Goal: Information Seeking & Learning: Learn about a topic

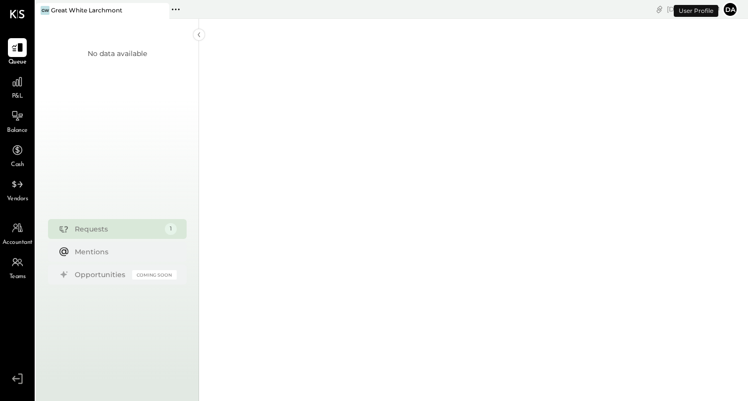
click at [18, 96] on span "P&L" at bounding box center [17, 96] width 11 height 9
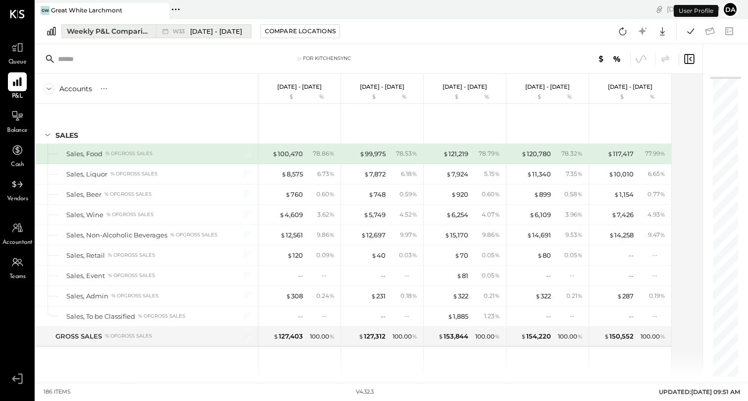
click at [212, 32] on span "[DATE] - [DATE]" at bounding box center [216, 31] width 52 height 9
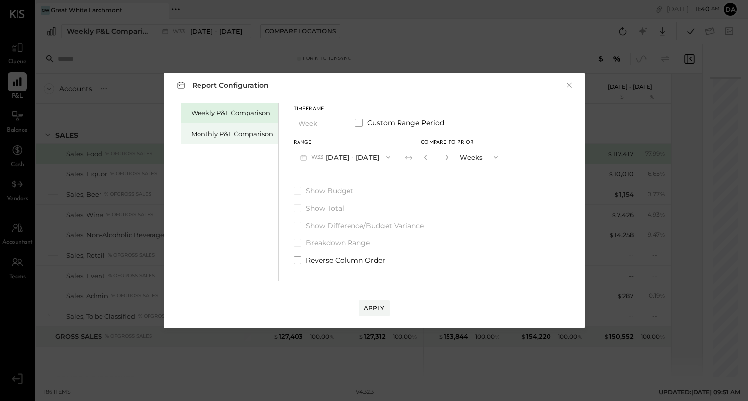
click at [235, 124] on div "Monthly P&L Comparison" at bounding box center [229, 133] width 97 height 21
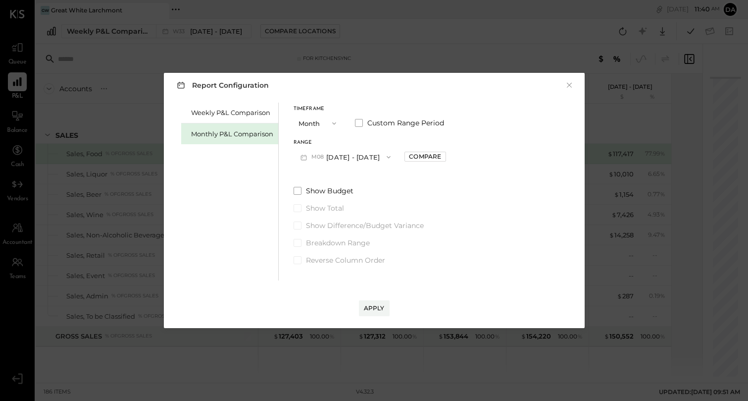
click at [352, 155] on button "M08 [DATE] - [DATE]" at bounding box center [346, 157] width 105 height 18
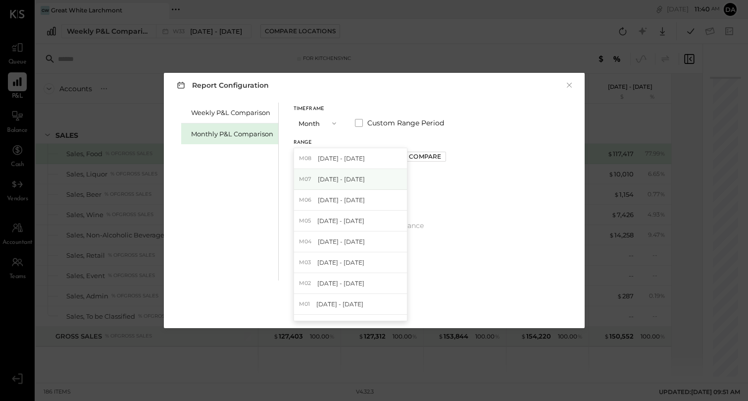
click at [352, 175] on span "[DATE] - [DATE]" at bounding box center [341, 179] width 47 height 8
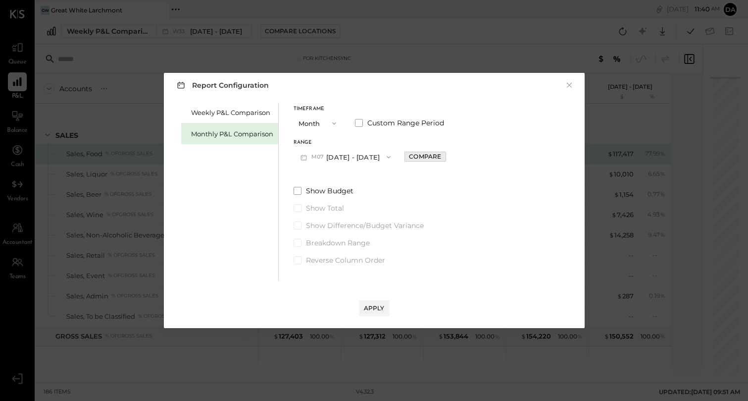
click at [412, 159] on div "Compare" at bounding box center [425, 156] width 32 height 8
click at [443, 158] on button "button" at bounding box center [447, 157] width 8 height 11
type input "*"
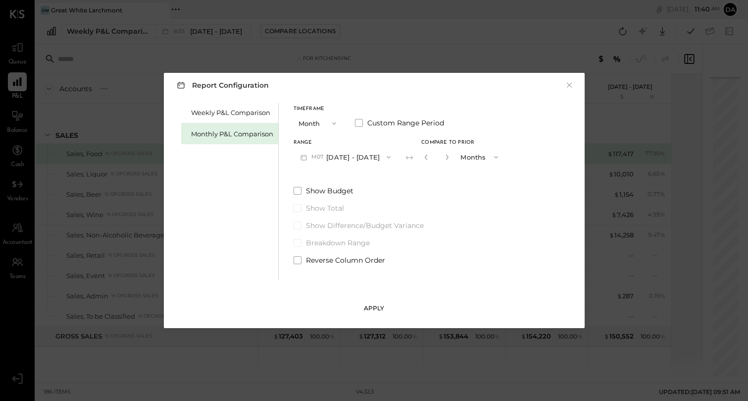
click at [375, 306] on div "Apply" at bounding box center [374, 308] width 21 height 8
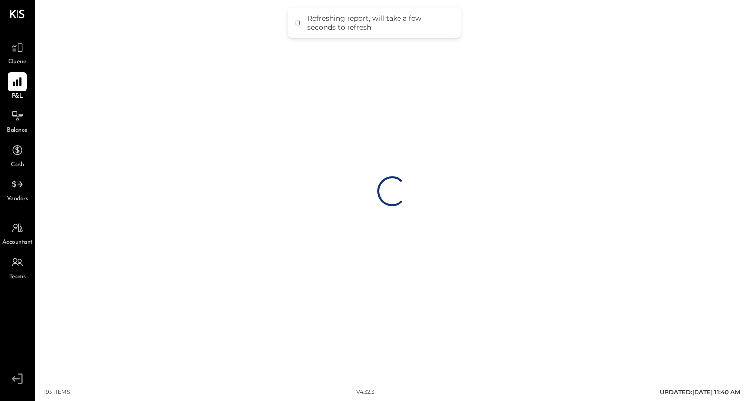
click at [249, 0] on div "Loading…" at bounding box center [392, 191] width 713 height 382
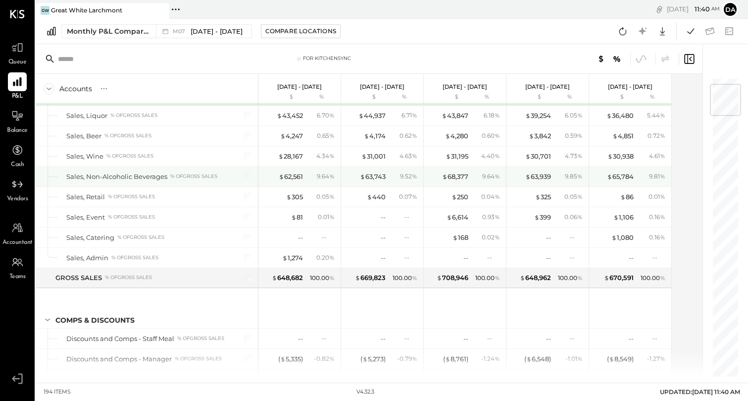
scroll to position [64, 0]
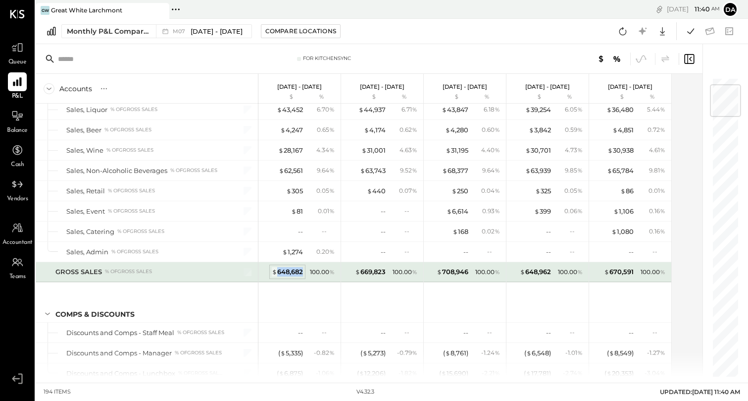
drag, startPoint x: 303, startPoint y: 270, endPoint x: 278, endPoint y: 273, distance: 24.9
click at [278, 273] on div "$ 648,682" at bounding box center [287, 271] width 31 height 9
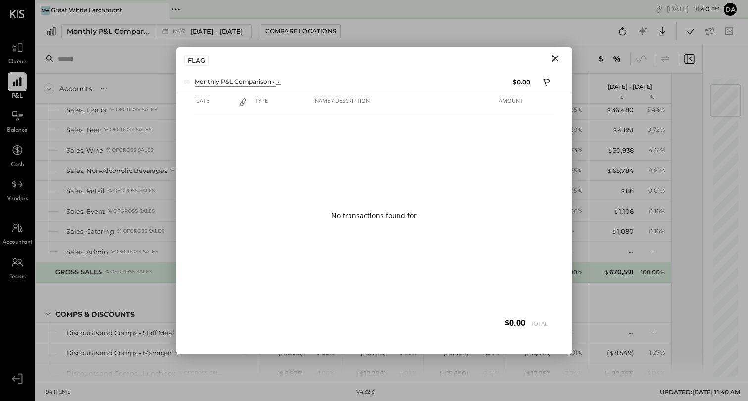
copy div "648,682"
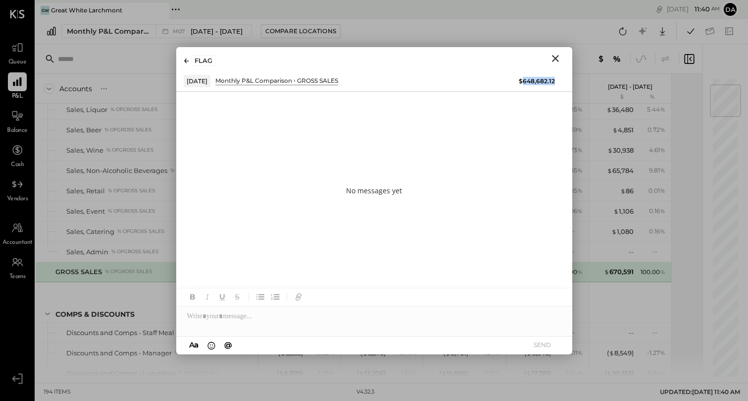
drag, startPoint x: 558, startPoint y: 82, endPoint x: 525, endPoint y: 82, distance: 33.2
click at [525, 82] on div "[DATE] Monthly P&L Comparison GROSS SALES GROSS SALES $648,682.12" at bounding box center [374, 81] width 381 height 12
copy div "648,682.12"
click at [559, 52] on icon "Close" at bounding box center [556, 58] width 12 height 12
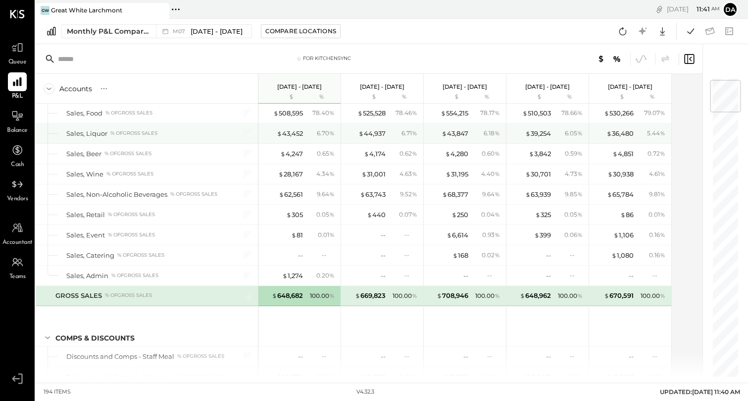
scroll to position [12, 0]
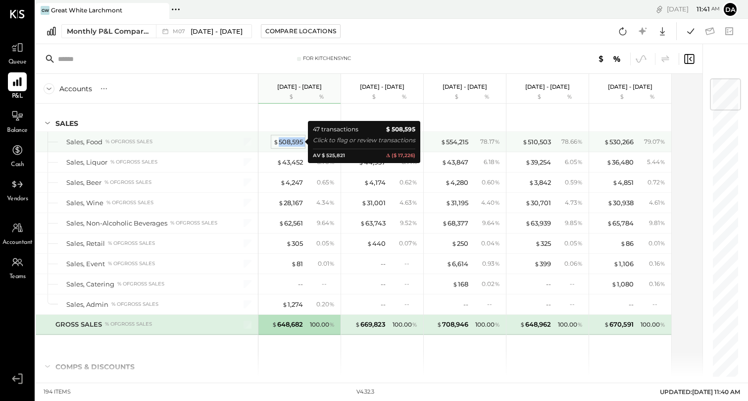
drag, startPoint x: 303, startPoint y: 143, endPoint x: 279, endPoint y: 144, distance: 24.3
click at [279, 144] on div "$ 508,595 78.40 %" at bounding box center [300, 142] width 74 height 20
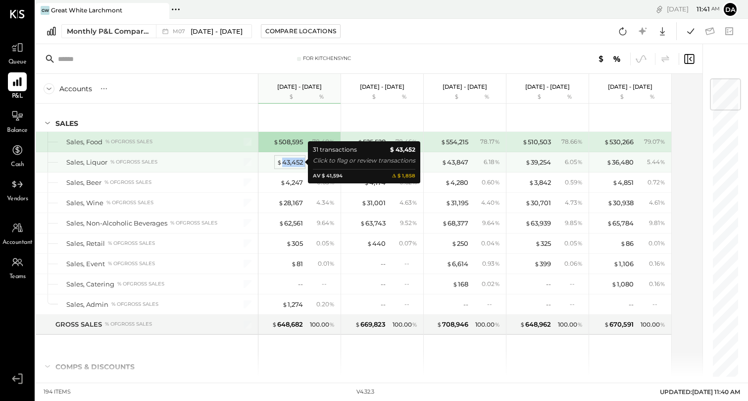
drag, startPoint x: 305, startPoint y: 162, endPoint x: 283, endPoint y: 164, distance: 21.8
click at [283, 164] on div "$ 43,452 6.70 %" at bounding box center [300, 162] width 74 height 20
copy div "43,452"
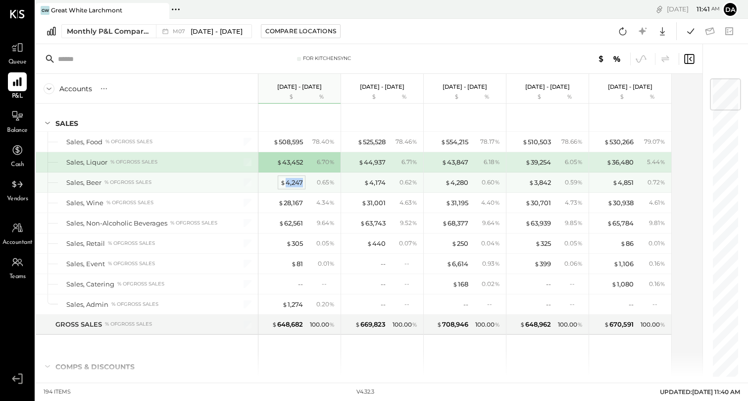
drag, startPoint x: 304, startPoint y: 182, endPoint x: 284, endPoint y: 183, distance: 19.4
click at [284, 183] on div "$ 4,247 0.65 %" at bounding box center [300, 182] width 74 height 20
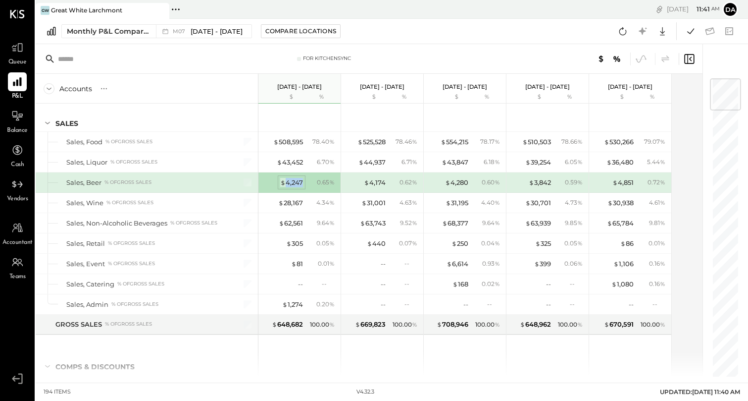
copy div "4,247"
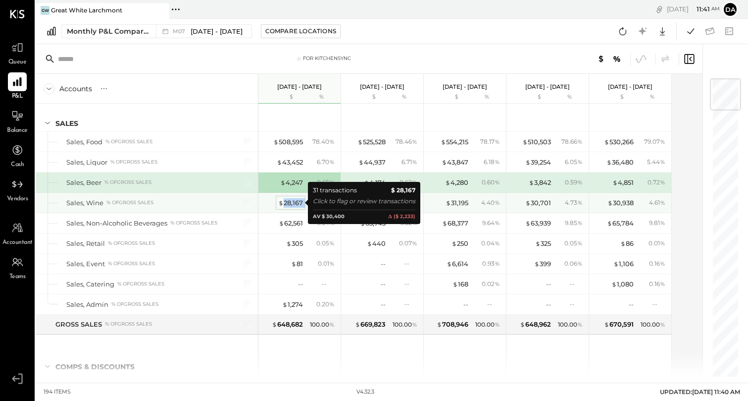
drag, startPoint x: 303, startPoint y: 204, endPoint x: 285, endPoint y: 204, distance: 17.8
click at [285, 204] on div "$ 28,167 4.34 %" at bounding box center [300, 203] width 74 height 20
copy div "28,167"
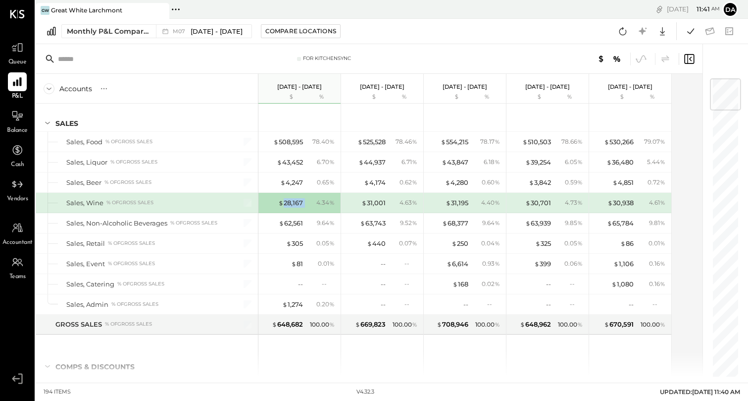
scroll to position [16, 0]
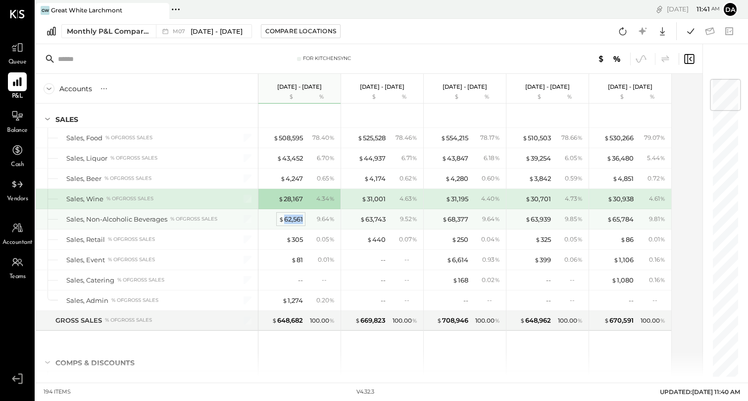
drag, startPoint x: 304, startPoint y: 221, endPoint x: 286, endPoint y: 221, distance: 17.8
click at [286, 221] on div "$ 62,561 9.64 %" at bounding box center [300, 219] width 74 height 20
copy div "62,561"
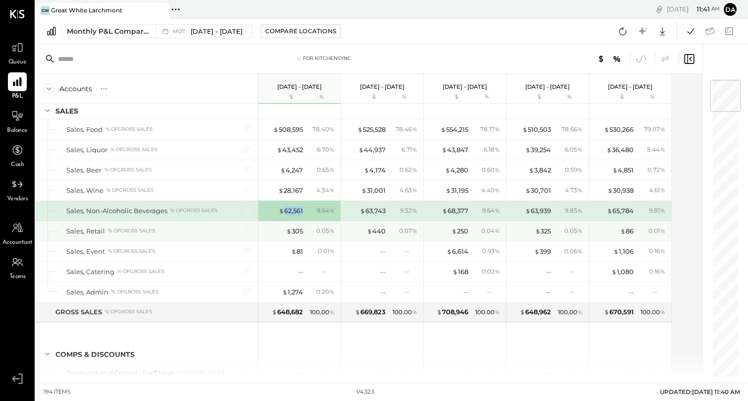
scroll to position [25, 0]
drag, startPoint x: 303, startPoint y: 231, endPoint x: 293, endPoint y: 231, distance: 9.9
click at [293, 231] on div "$ 305 0.05 %" at bounding box center [300, 230] width 74 height 20
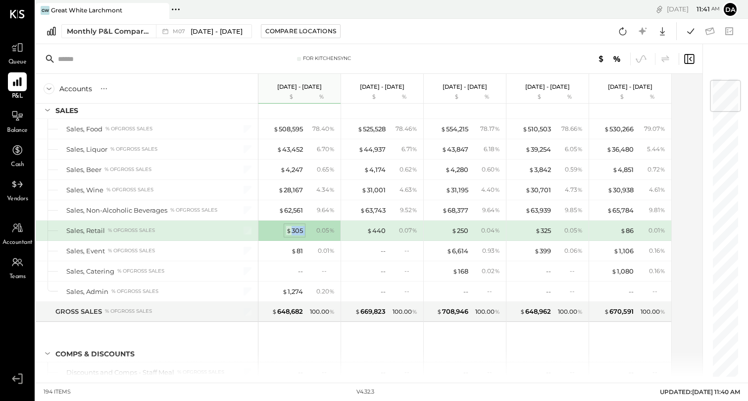
copy div "305"
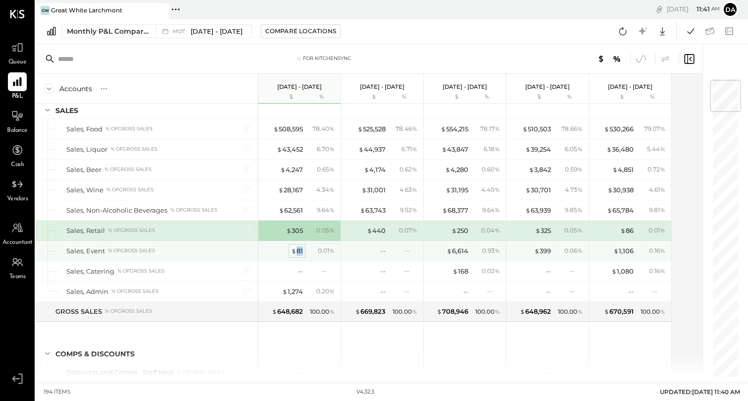
drag, startPoint x: 304, startPoint y: 251, endPoint x: 297, endPoint y: 251, distance: 6.5
click at [297, 251] on div "$ 81 0.01 %" at bounding box center [300, 251] width 74 height 20
copy div "81"
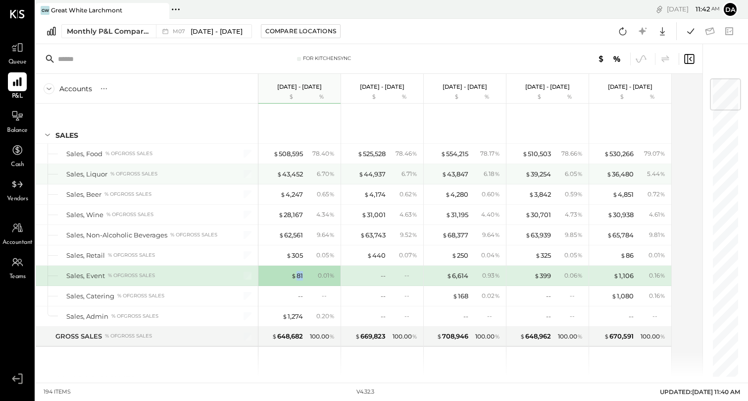
scroll to position [11, 0]
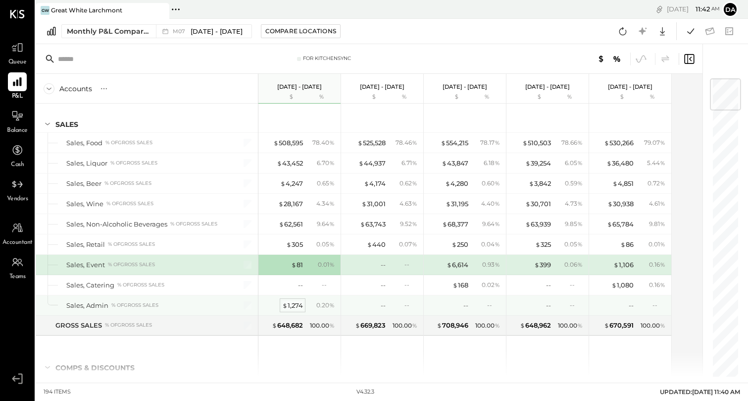
click at [291, 305] on div "$ 1,274" at bounding box center [292, 305] width 21 height 9
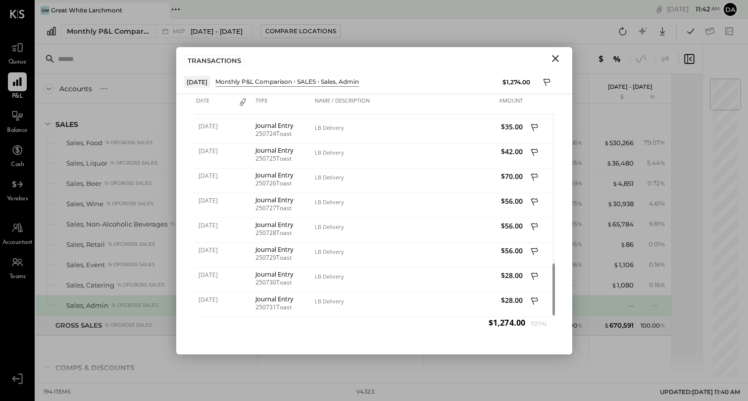
click at [554, 59] on icon "Close" at bounding box center [555, 58] width 7 height 7
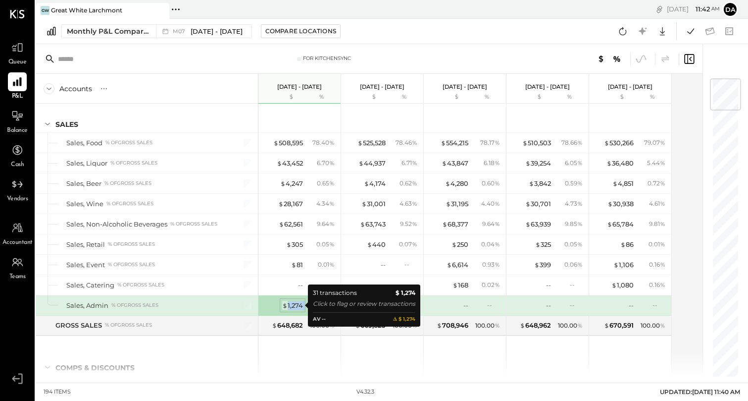
drag, startPoint x: 305, startPoint y: 307, endPoint x: 288, endPoint y: 307, distance: 16.3
click at [288, 307] on div "$ 1,274 0.20 %" at bounding box center [300, 305] width 74 height 20
copy div "1,274"
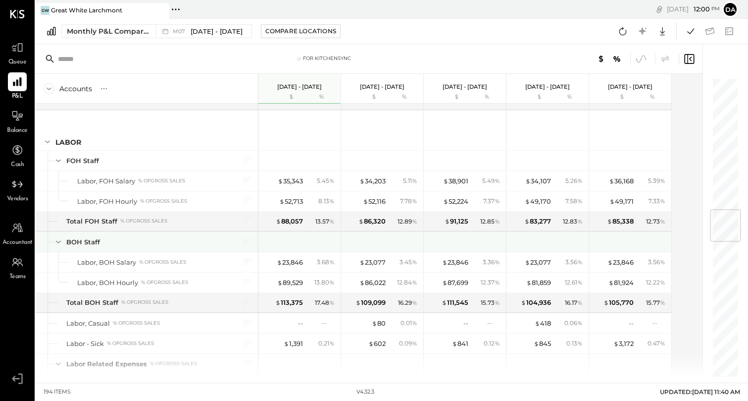
scroll to position [1118, 0]
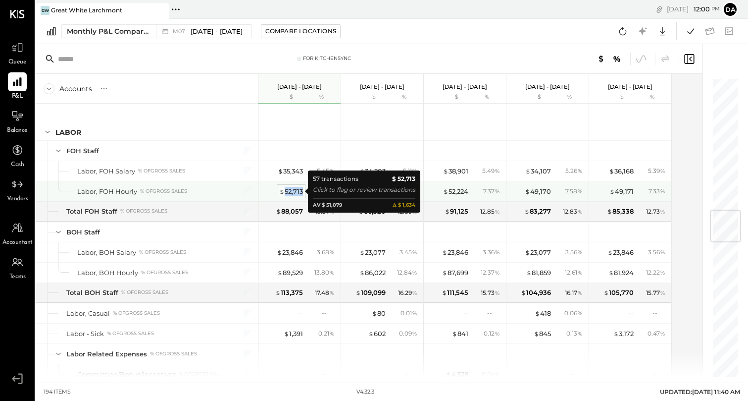
drag, startPoint x: 304, startPoint y: 192, endPoint x: 285, endPoint y: 192, distance: 18.3
click at [285, 192] on div "$ 52,713 8.13 %" at bounding box center [300, 191] width 74 height 20
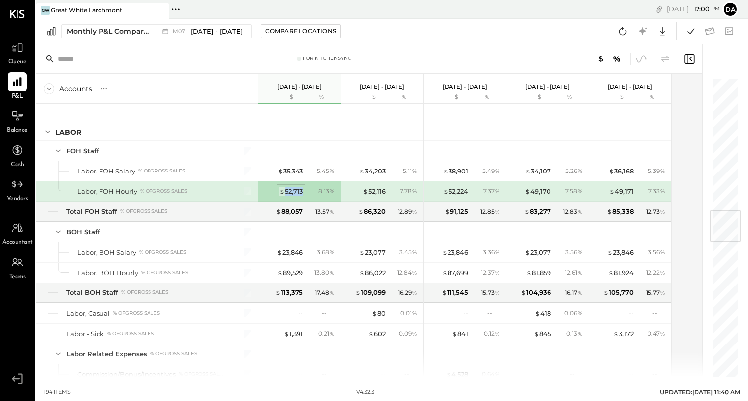
copy div "52,713"
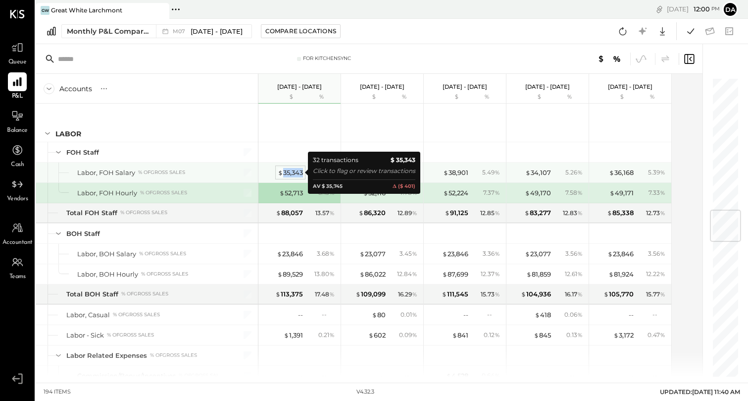
drag, startPoint x: 303, startPoint y: 175, endPoint x: 284, endPoint y: 173, distance: 19.4
click at [284, 173] on div "$ 35,343 5.45 %" at bounding box center [300, 172] width 74 height 20
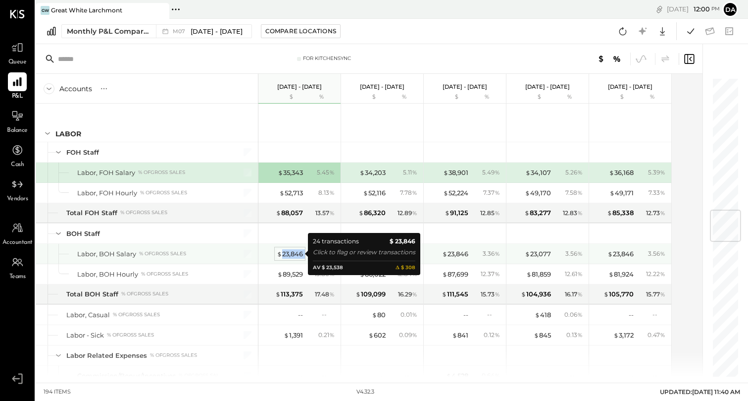
drag, startPoint x: 301, startPoint y: 257, endPoint x: 282, endPoint y: 256, distance: 18.3
click at [282, 256] on div "$ 23,846 3.68 %" at bounding box center [300, 254] width 74 height 20
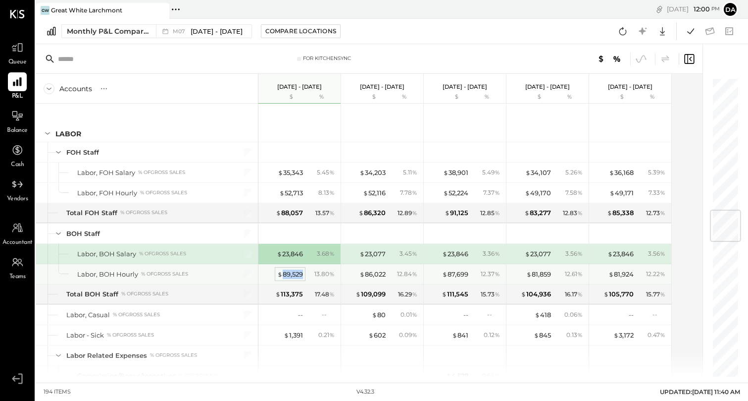
drag, startPoint x: 304, startPoint y: 275, endPoint x: 283, endPoint y: 275, distance: 21.3
click at [283, 275] on div "$ 89,529 13.80 %" at bounding box center [300, 274] width 74 height 20
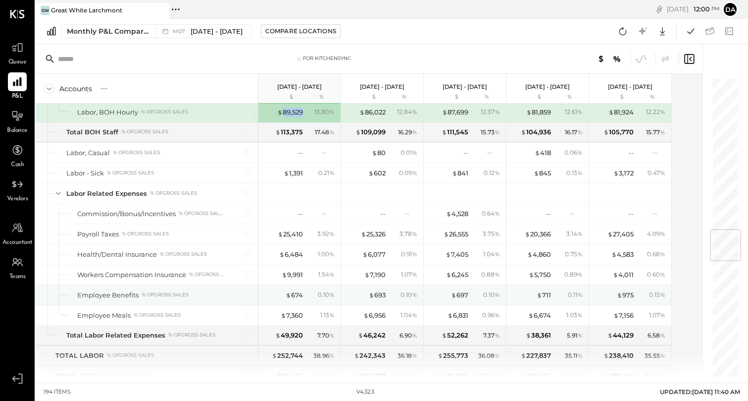
scroll to position [1286, 0]
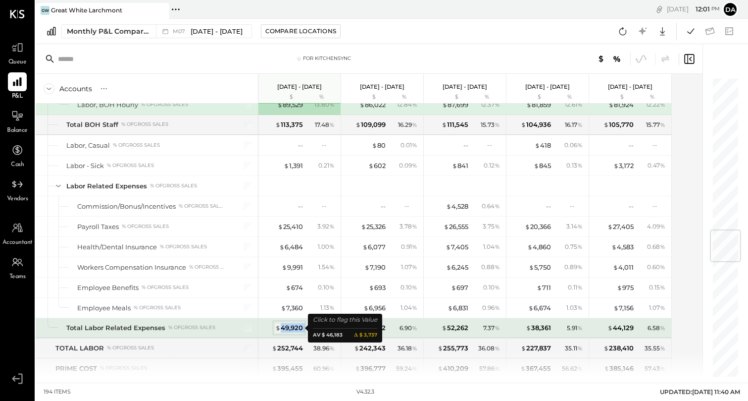
drag, startPoint x: 305, startPoint y: 329, endPoint x: 282, endPoint y: 329, distance: 22.3
click at [282, 329] on div "$ 49,920 7.70 %" at bounding box center [300, 328] width 74 height 20
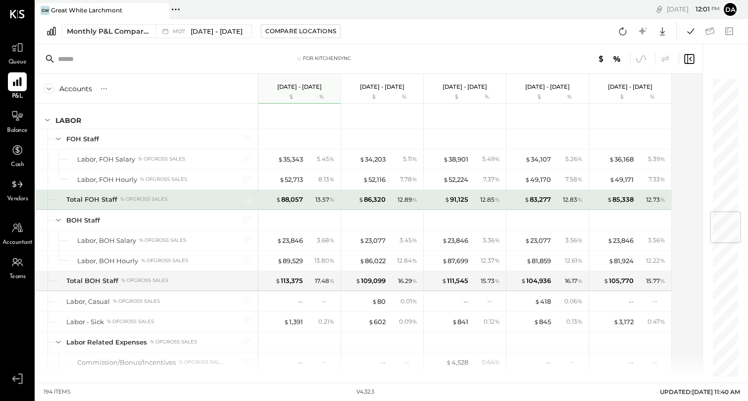
scroll to position [1107, 0]
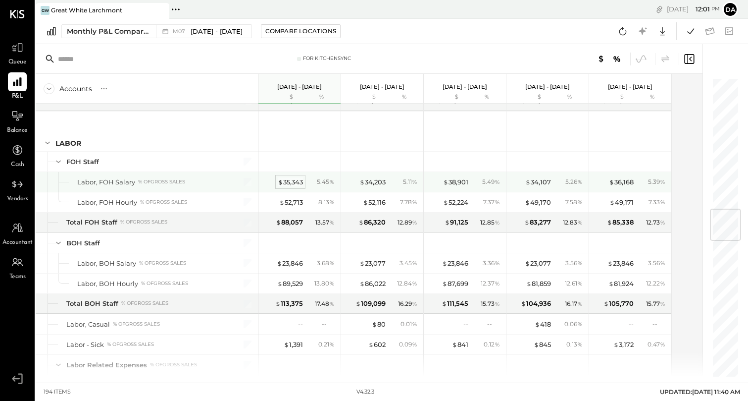
click at [295, 185] on div "$ 35,343" at bounding box center [290, 181] width 25 height 9
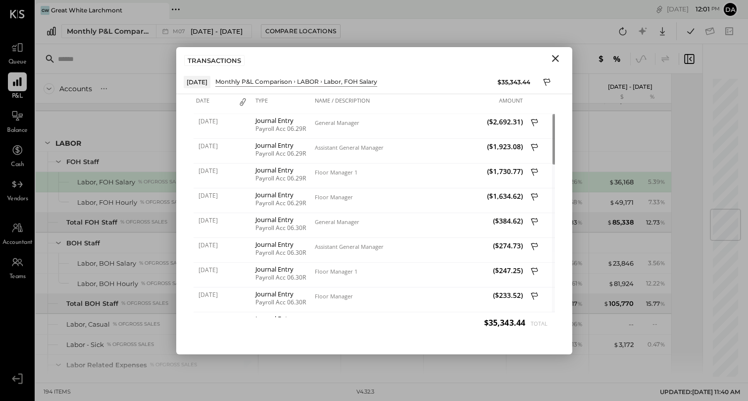
click at [554, 58] on icon "Close" at bounding box center [556, 58] width 12 height 12
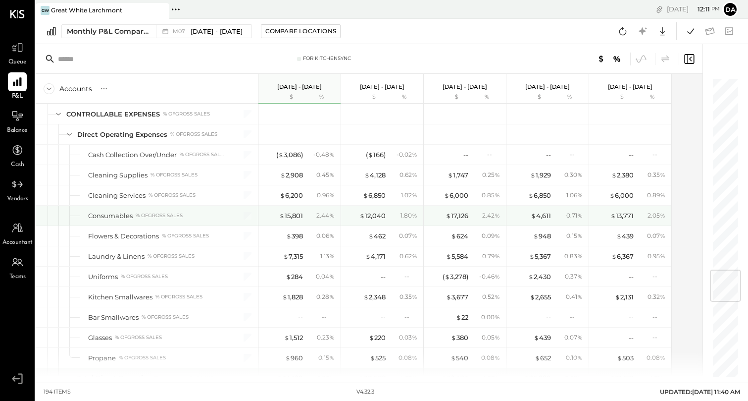
scroll to position [1697, 0]
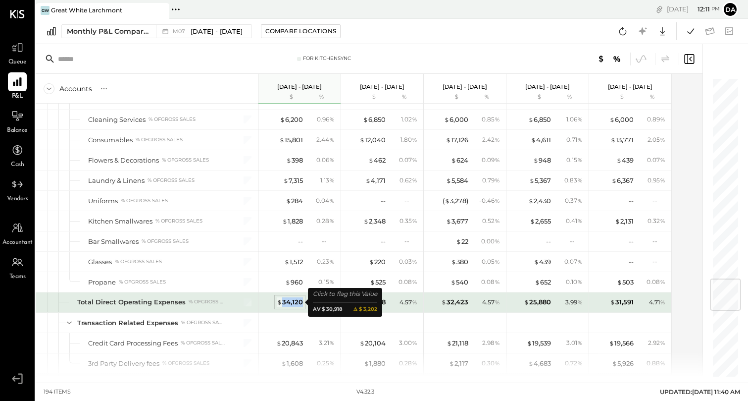
drag, startPoint x: 304, startPoint y: 301, endPoint x: 284, endPoint y: 302, distance: 19.8
click at [284, 302] on div "$ 34,120 5.26 %" at bounding box center [300, 302] width 74 height 20
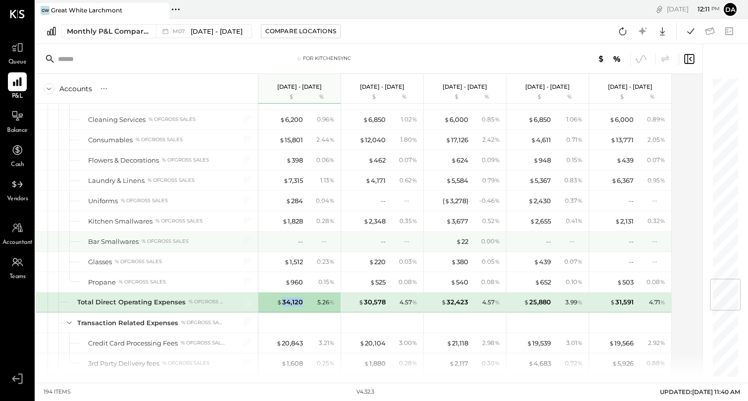
scroll to position [1755, 0]
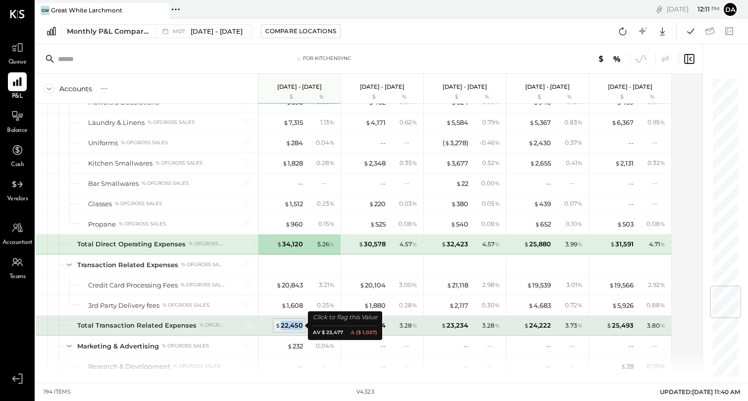
drag, startPoint x: 304, startPoint y: 326, endPoint x: 281, endPoint y: 326, distance: 22.3
click at [281, 326] on div "$ 22,450 3.46 %" at bounding box center [300, 325] width 74 height 20
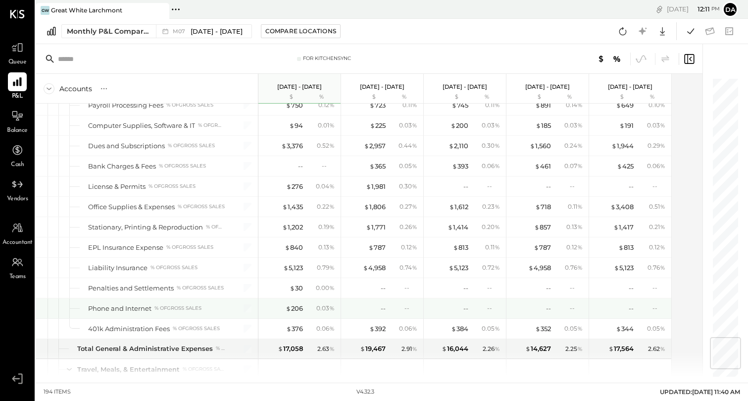
scroll to position [2193, 0]
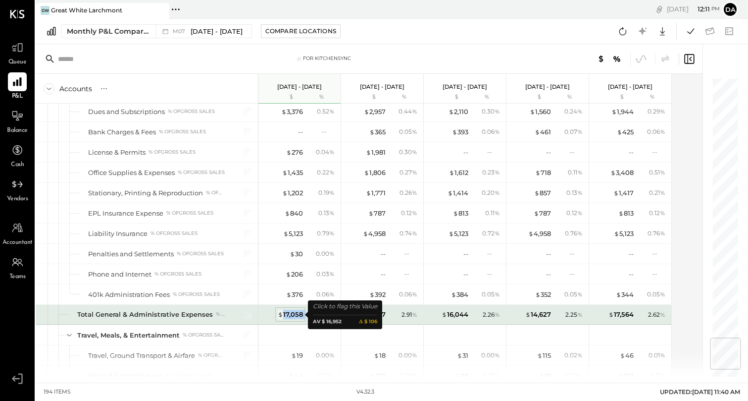
drag, startPoint x: 306, startPoint y: 316, endPoint x: 284, endPoint y: 316, distance: 21.8
click at [284, 316] on div "$ 17,058 2.63 %" at bounding box center [300, 315] width 74 height 20
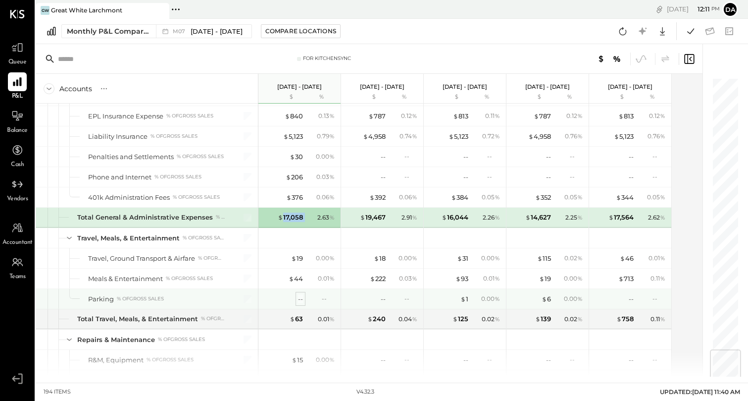
scroll to position [2291, 0]
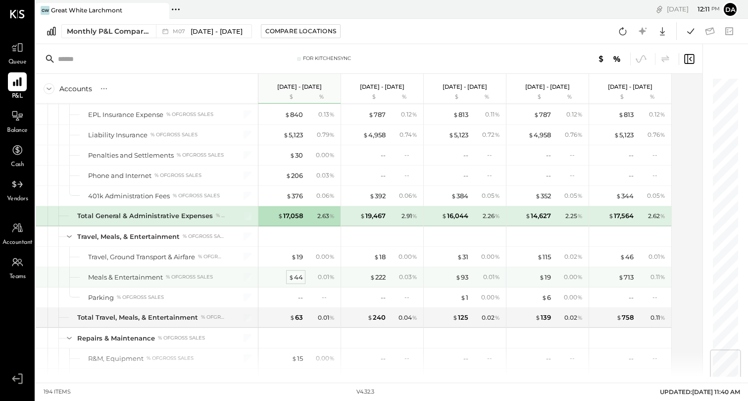
click at [297, 276] on div "$ 44" at bounding box center [296, 276] width 14 height 9
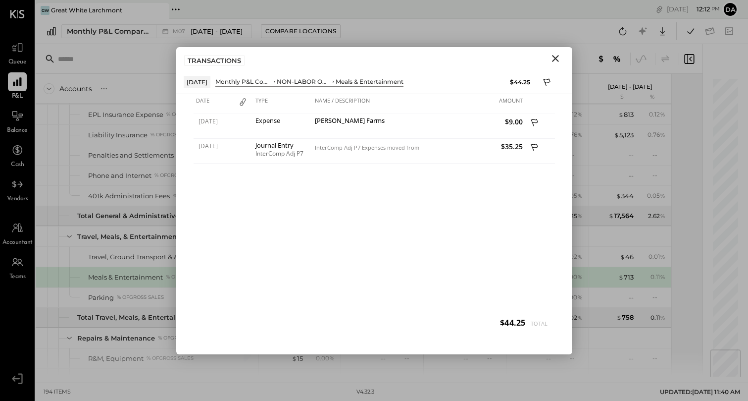
click at [555, 60] on icon "Close" at bounding box center [556, 58] width 12 height 12
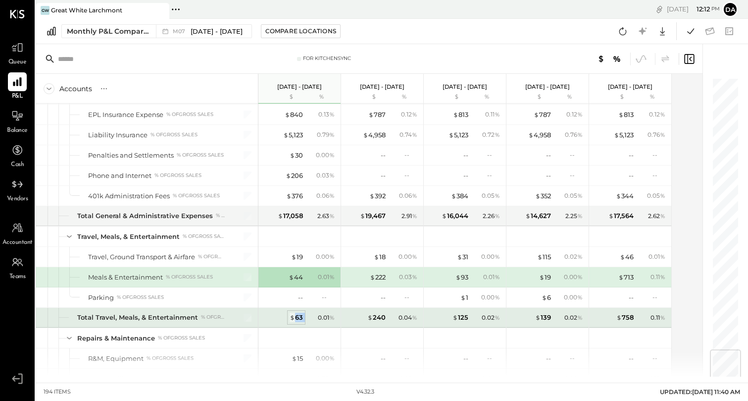
drag, startPoint x: 306, startPoint y: 319, endPoint x: 294, endPoint y: 319, distance: 12.4
click at [294, 319] on div "$ 63 0.01 %" at bounding box center [300, 318] width 74 height 20
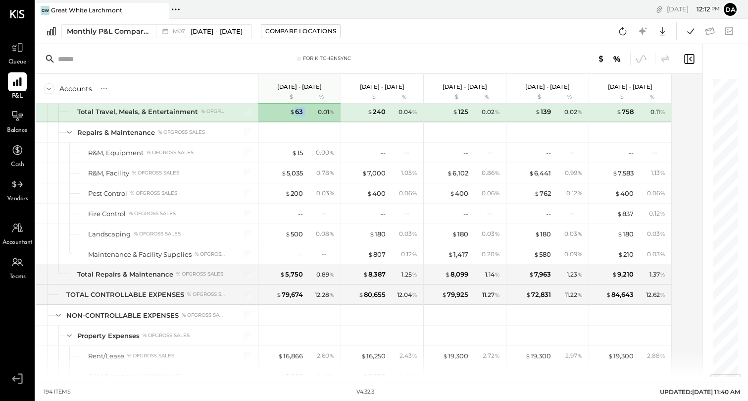
scroll to position [2503, 0]
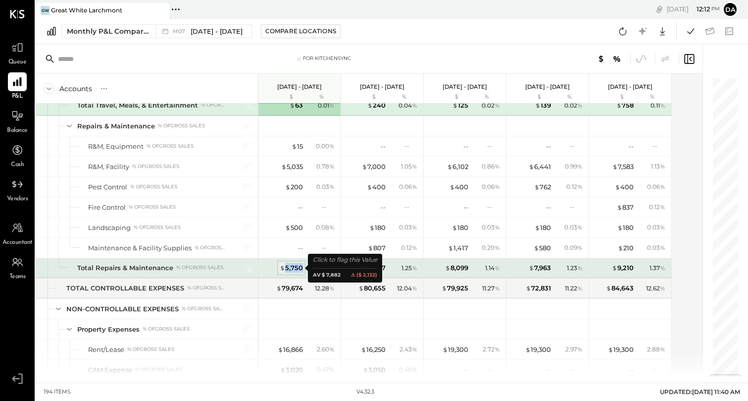
drag, startPoint x: 303, startPoint y: 269, endPoint x: 285, endPoint y: 270, distance: 17.3
click at [285, 270] on div "$ 5,750" at bounding box center [291, 267] width 23 height 9
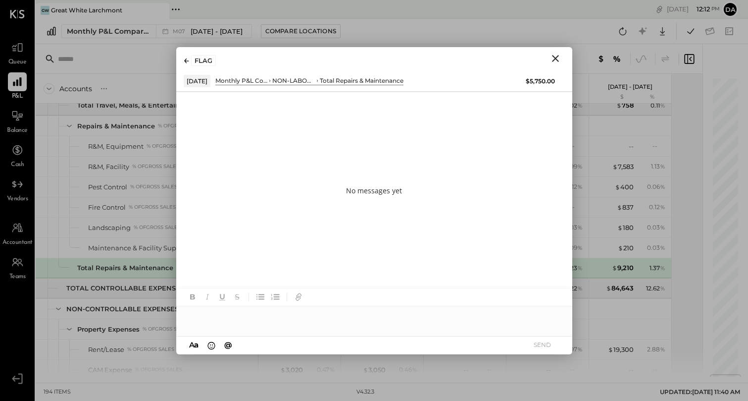
click at [557, 57] on icon "Close" at bounding box center [556, 58] width 12 height 12
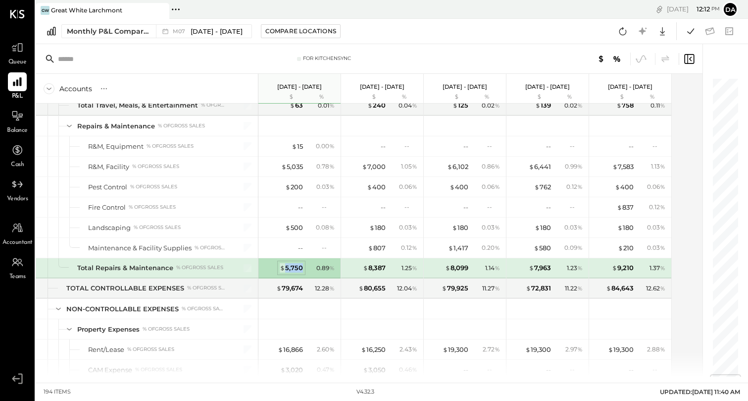
drag, startPoint x: 304, startPoint y: 269, endPoint x: 286, endPoint y: 269, distance: 17.8
click at [286, 269] on div "$ 5,750 0.89 %" at bounding box center [300, 268] width 74 height 20
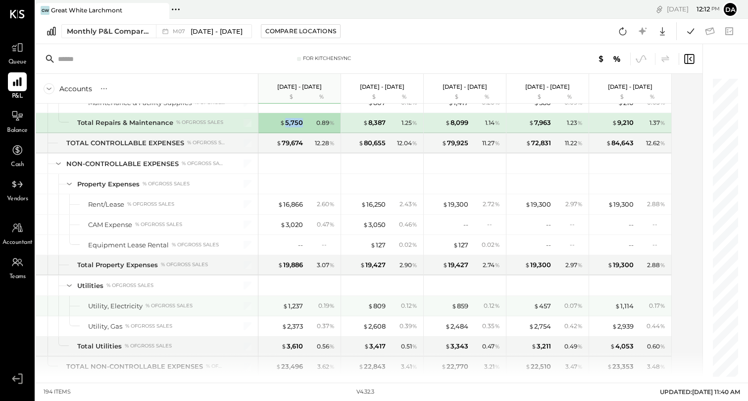
scroll to position [2654, 0]
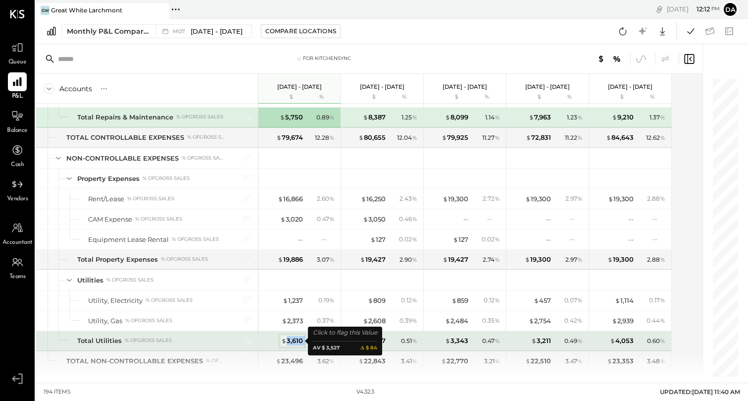
drag, startPoint x: 305, startPoint y: 341, endPoint x: 288, endPoint y: 342, distance: 16.8
click at [288, 342] on div "$ 3,610 0.56 %" at bounding box center [300, 341] width 74 height 20
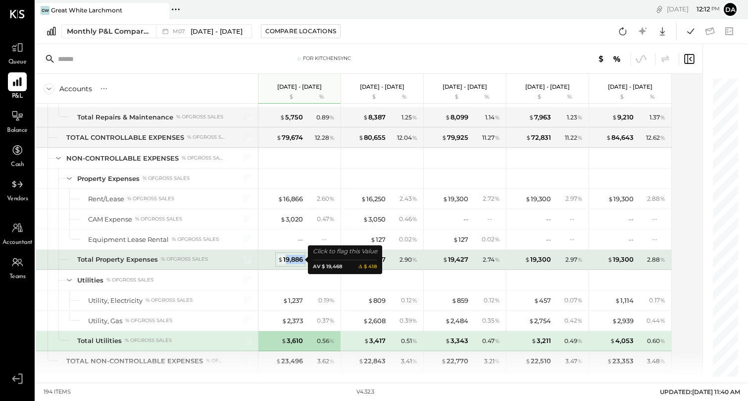
drag, startPoint x: 306, startPoint y: 259, endPoint x: 285, endPoint y: 261, distance: 21.4
click at [285, 261] on div "$ 19,886 3.07 %" at bounding box center [300, 260] width 74 height 20
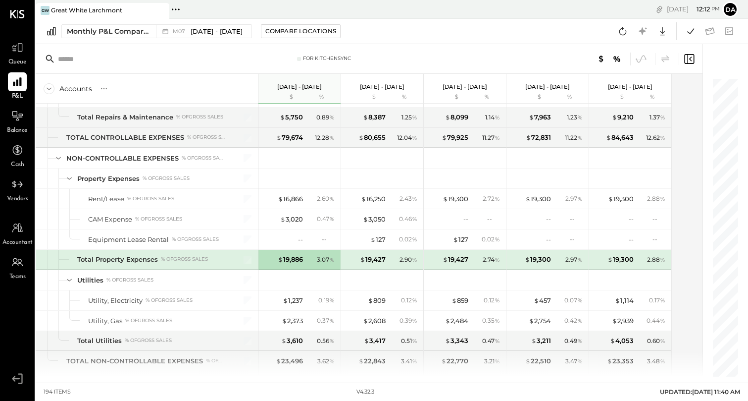
click at [293, 268] on div "$ 19,886 3.07 %" at bounding box center [300, 260] width 74 height 20
drag, startPoint x: 302, startPoint y: 262, endPoint x: 284, endPoint y: 262, distance: 18.3
click at [284, 262] on div "$ 19,886" at bounding box center [290, 259] width 25 height 9
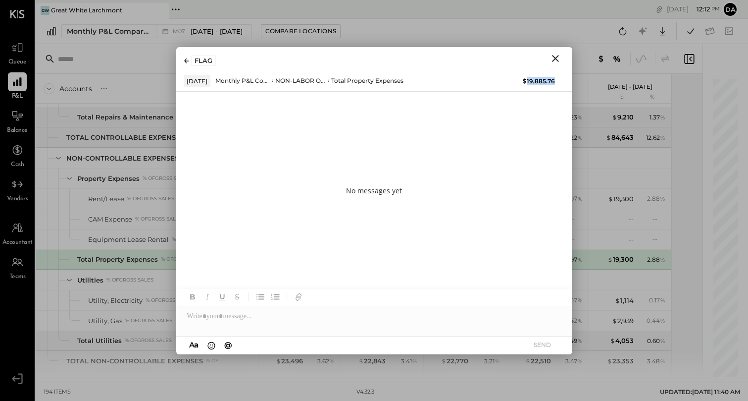
drag, startPoint x: 554, startPoint y: 82, endPoint x: 528, endPoint y: 84, distance: 26.3
click at [528, 84] on div "$19,885.76" at bounding box center [539, 81] width 32 height 8
click at [557, 53] on icon "Close" at bounding box center [556, 58] width 12 height 12
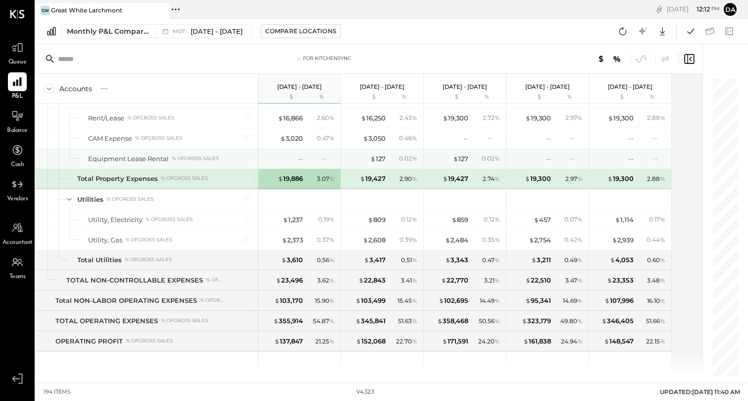
scroll to position [2736, 0]
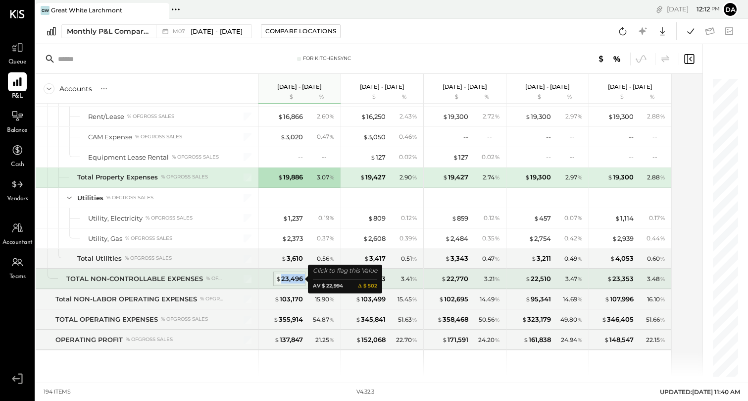
drag, startPoint x: 305, startPoint y: 278, endPoint x: 281, endPoint y: 279, distance: 23.8
click at [281, 279] on div "$ 23,496 3.62 %" at bounding box center [300, 279] width 74 height 20
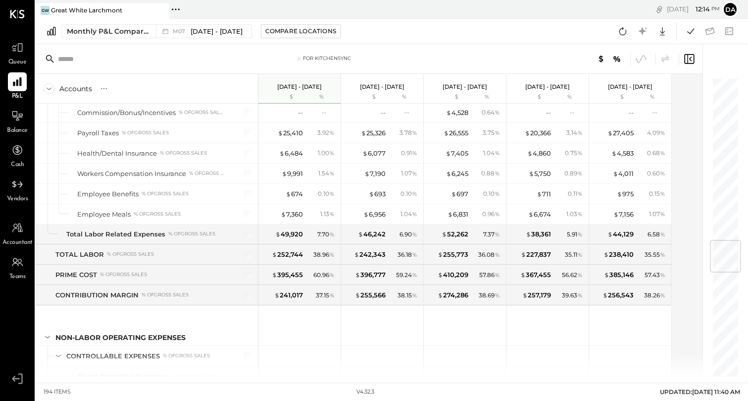
scroll to position [1364, 0]
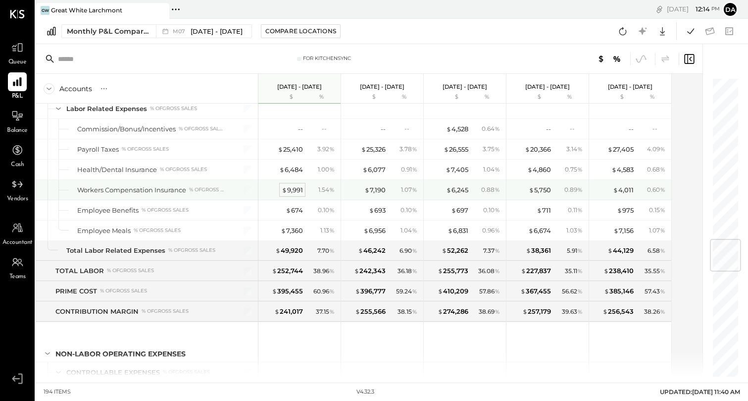
click at [293, 188] on div "$ 9,991" at bounding box center [292, 189] width 21 height 9
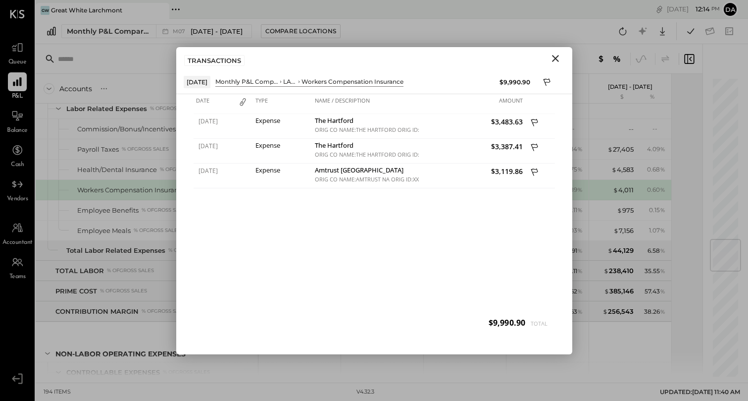
click at [556, 59] on icon "Close" at bounding box center [555, 58] width 7 height 7
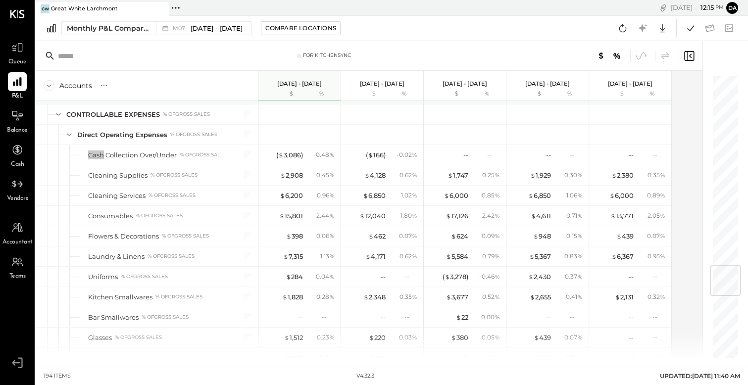
scroll to position [1633, 0]
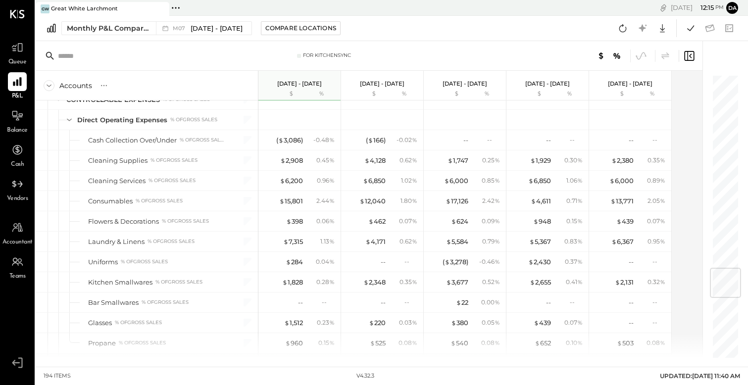
click at [207, 45] on div "For KitchenSync" at bounding box center [369, 56] width 667 height 30
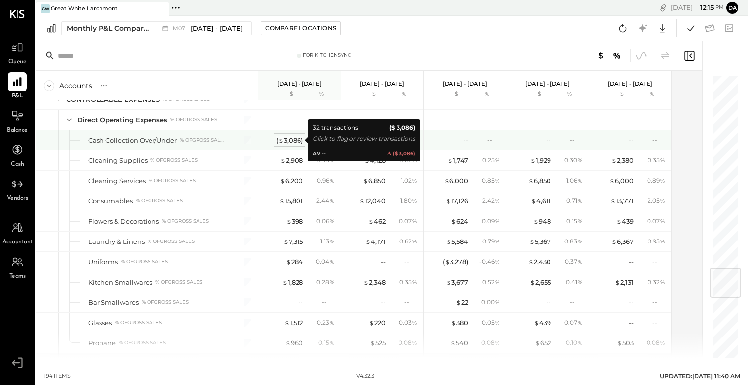
click at [293, 141] on div "( $ 3,086 )" at bounding box center [289, 140] width 27 height 9
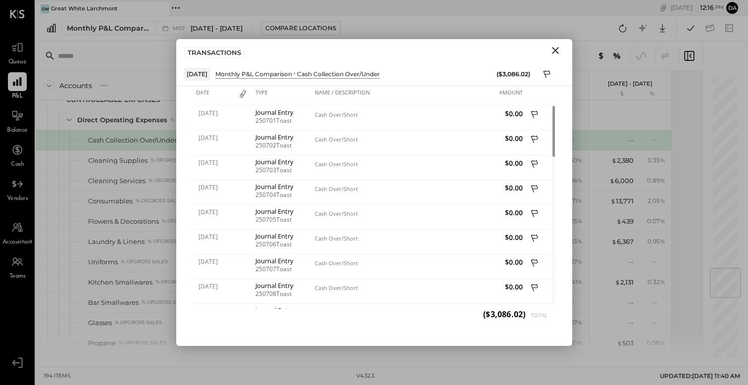
click at [558, 50] on icon "Close" at bounding box center [556, 51] width 12 height 12
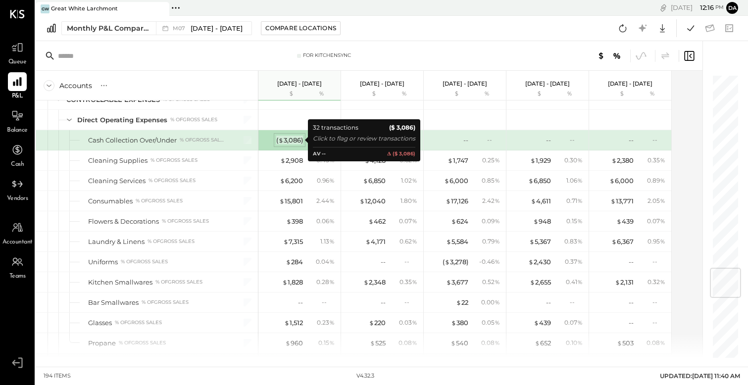
click at [293, 140] on div "( $ 3,086 )" at bounding box center [289, 140] width 27 height 9
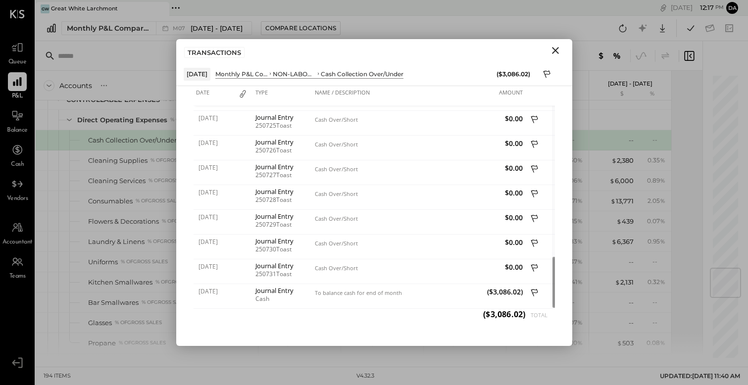
click at [553, 51] on icon "Close" at bounding box center [556, 51] width 12 height 12
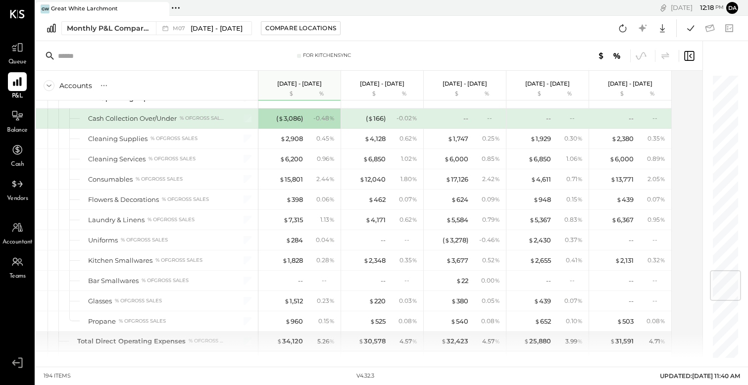
scroll to position [1656, 0]
